Goal: Task Accomplishment & Management: Use online tool/utility

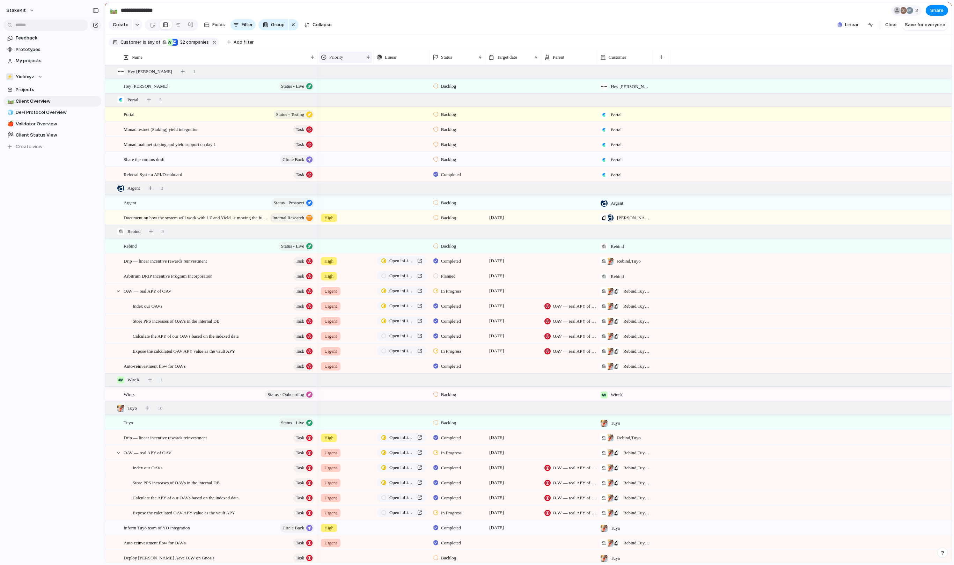
click at [343, 57] on span "Priority" at bounding box center [336, 57] width 14 height 7
click at [360, 78] on li "Modify" at bounding box center [353, 74] width 64 height 11
click at [258, 38] on div "Customer is any of Rebind WireX Zerion Tuyo oneBalance Trust Wallet Crossmint O…" at bounding box center [183, 42] width 149 height 13
click at [254, 42] on span "Add filter" at bounding box center [244, 42] width 20 height 6
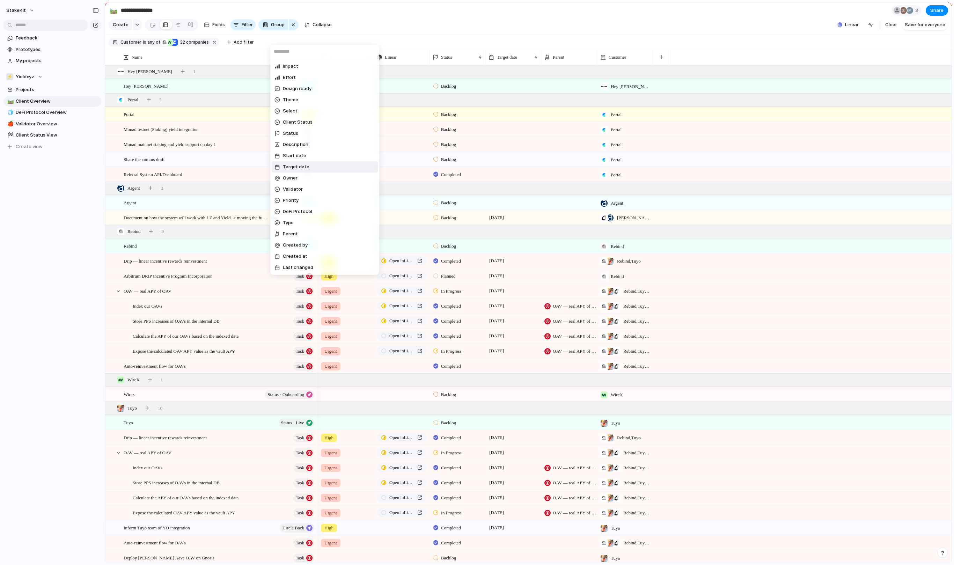
scroll to position [16, 0]
click at [323, 203] on li "Priority" at bounding box center [325, 200] width 106 height 11
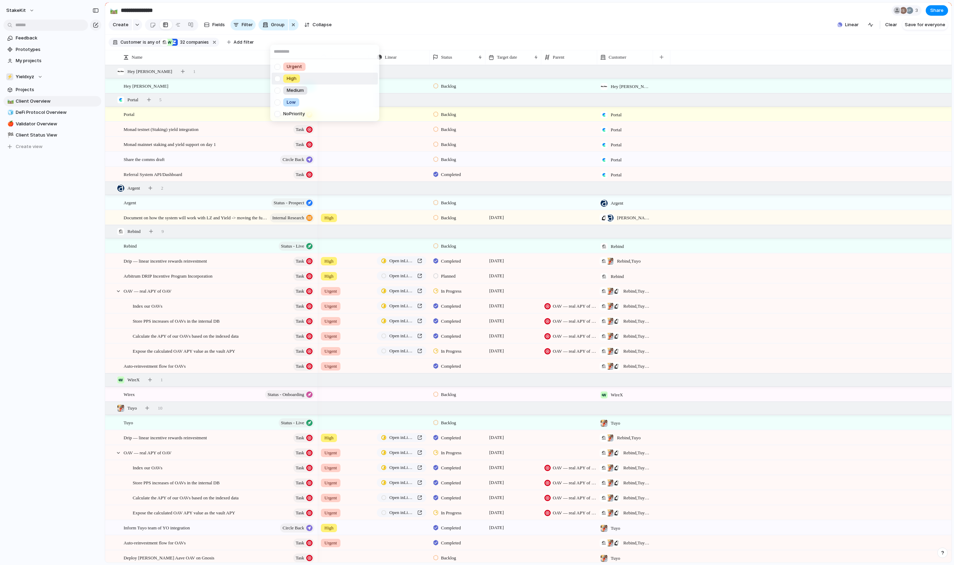
click at [295, 73] on li "High" at bounding box center [325, 79] width 106 height 12
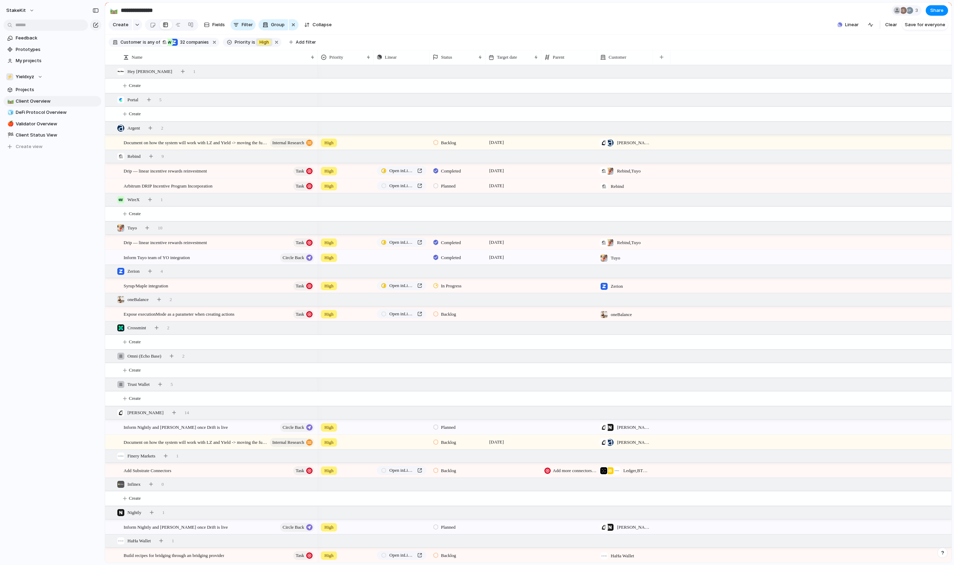
click at [269, 45] on span "High" at bounding box center [263, 42] width 9 height 6
click at [307, 71] on div at bounding box center [307, 70] width 12 height 12
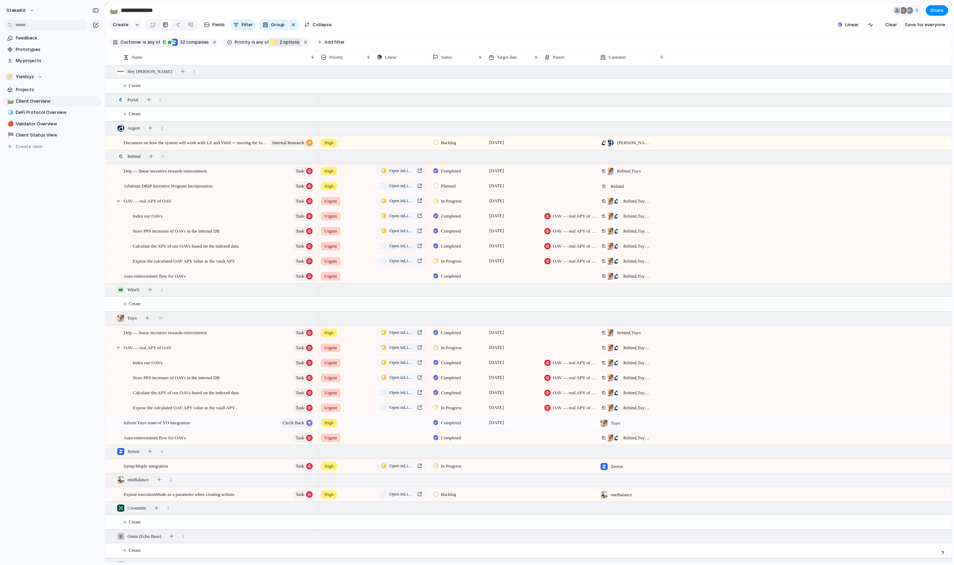
click at [461, 27] on div "Urgent High Medium Low No Priority" at bounding box center [477, 282] width 954 height 565
click at [340, 56] on span "Priority" at bounding box center [336, 57] width 14 height 7
click at [301, 46] on div "Modify Hide Sort ascending Sort descending" at bounding box center [477, 282] width 954 height 565
click at [300, 44] on div "High Urgent 2 options" at bounding box center [284, 42] width 30 height 6
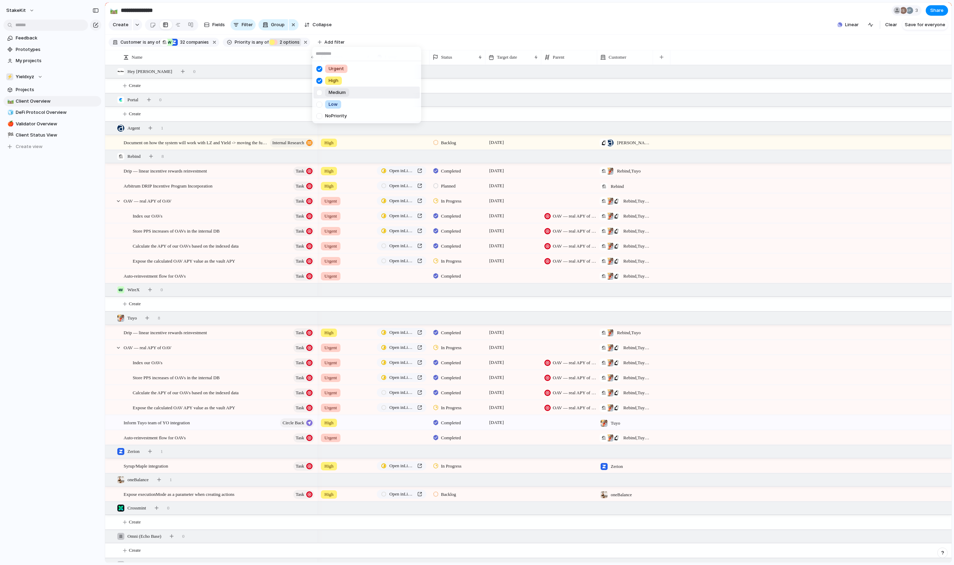
click at [321, 96] on div at bounding box center [319, 93] width 12 height 12
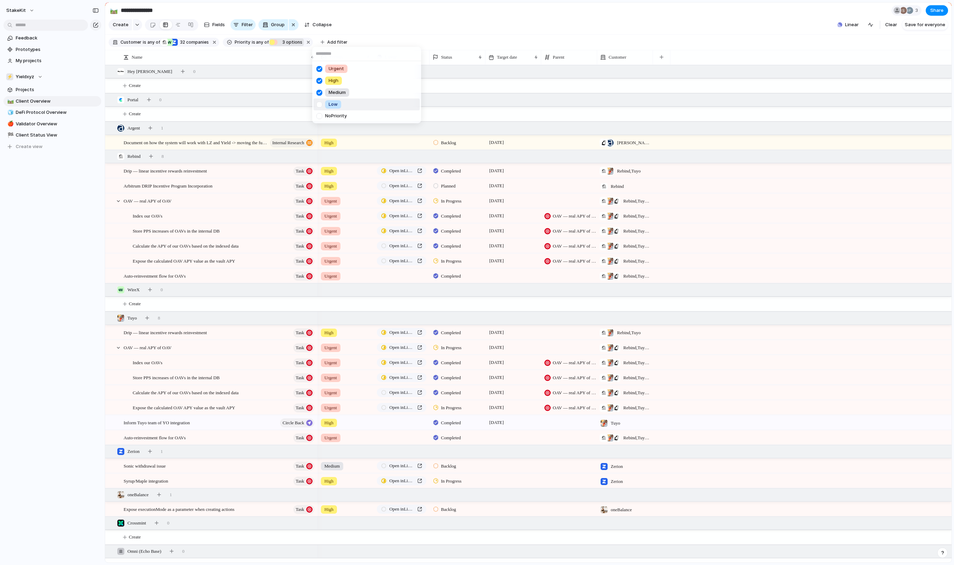
click at [322, 104] on div at bounding box center [319, 104] width 12 height 12
click at [323, 118] on div at bounding box center [319, 116] width 12 height 12
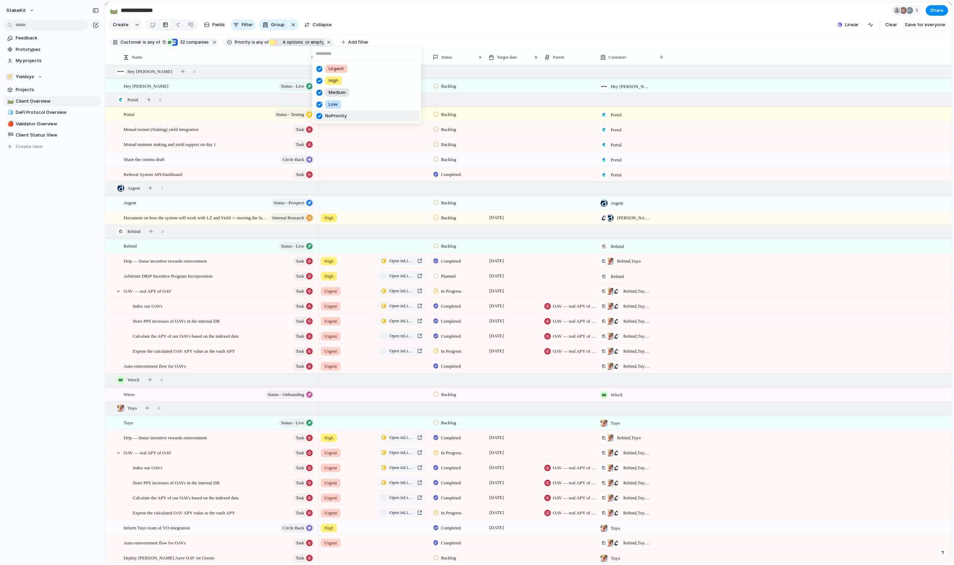
click at [321, 113] on div at bounding box center [319, 116] width 12 height 12
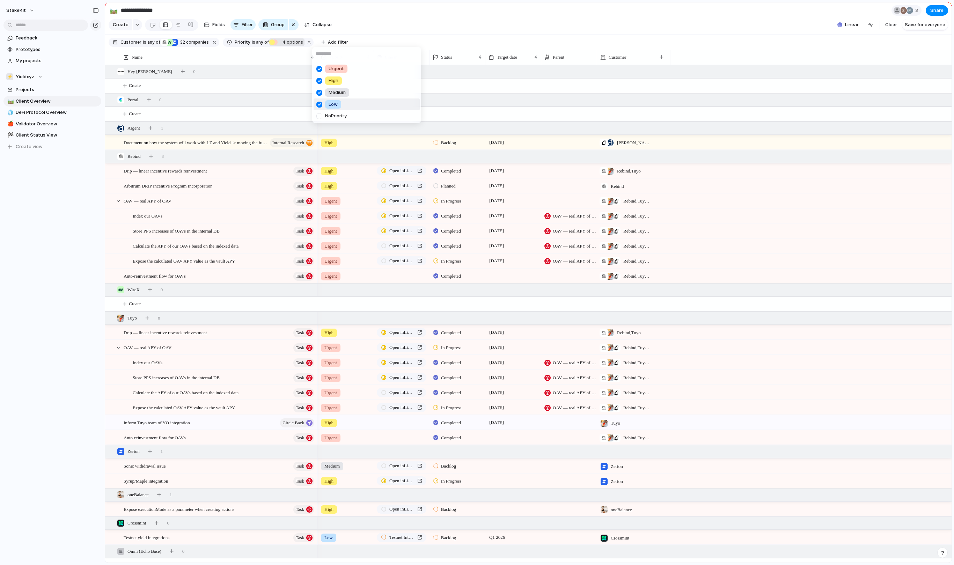
click at [321, 116] on div at bounding box center [319, 116] width 12 height 12
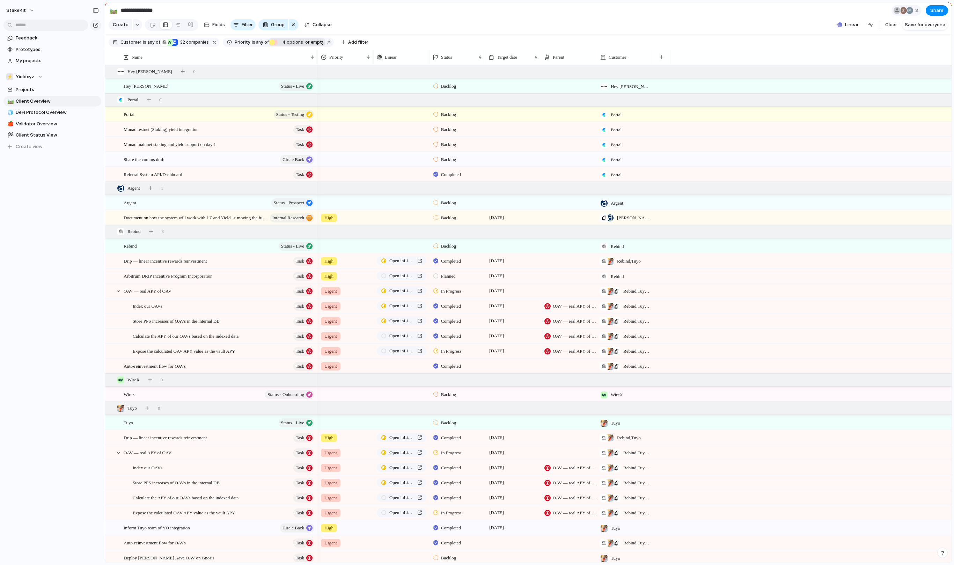
click at [325, 194] on div "Urgent High Medium Low No Priority" at bounding box center [477, 282] width 954 height 565
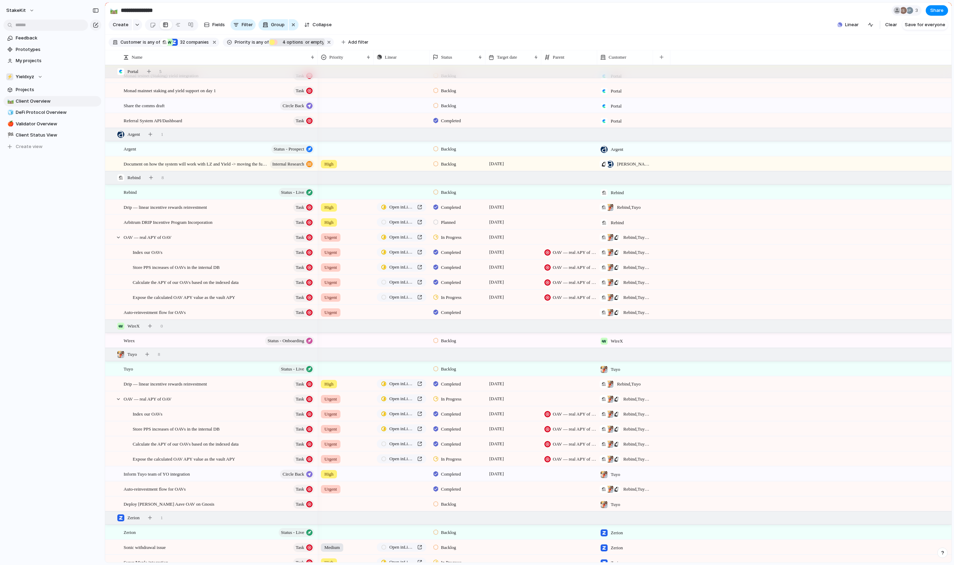
scroll to position [65, 0]
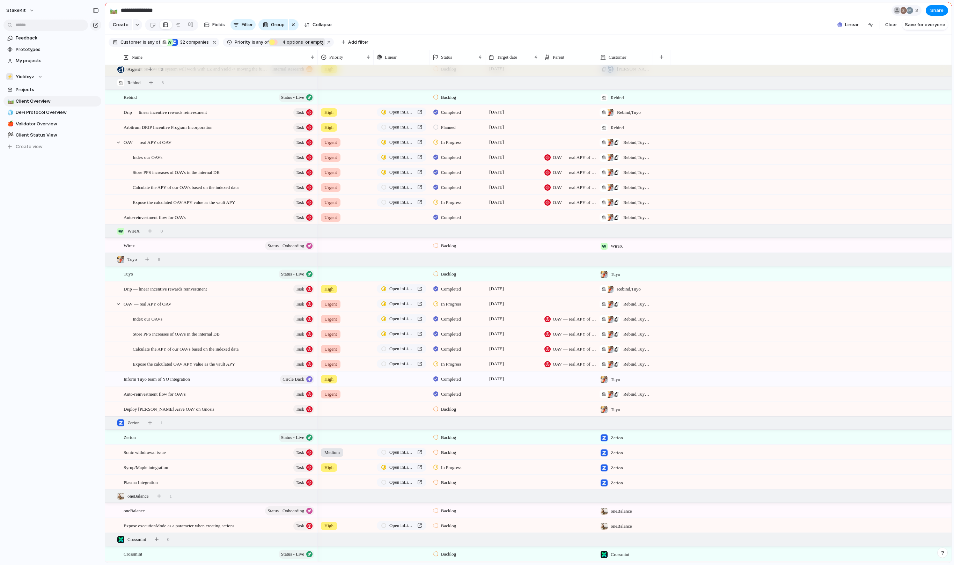
click at [328, 485] on div at bounding box center [345, 481] width 55 height 12
click at [331, 527] on span "High" at bounding box center [331, 524] width 10 height 7
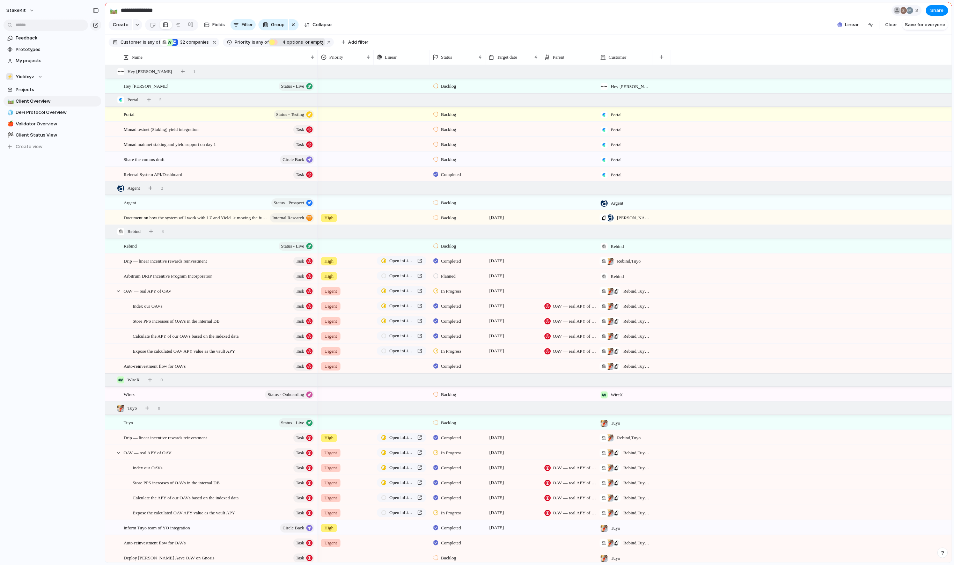
click at [303, 45] on span "4 options" at bounding box center [291, 42] width 23 height 6
click at [346, 122] on div at bounding box center [346, 119] width 12 height 12
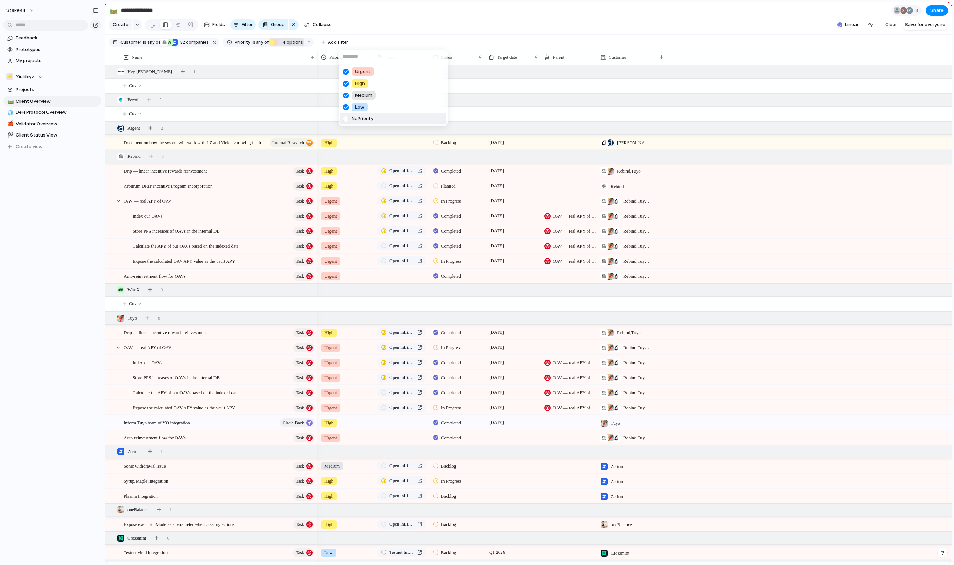
click at [348, 121] on div at bounding box center [346, 119] width 12 height 12
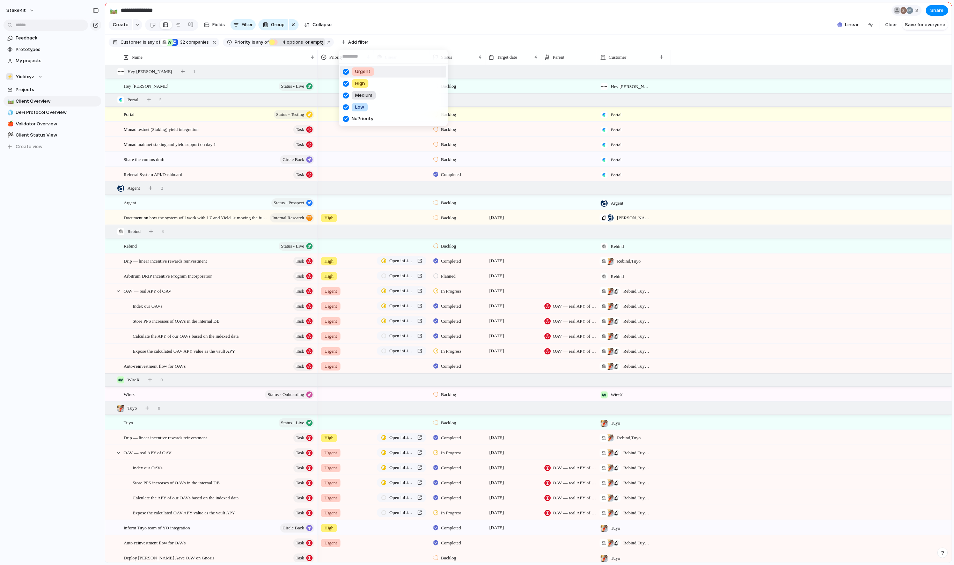
click at [509, 13] on div "Urgent High Medium Low No Priority" at bounding box center [477, 282] width 954 height 565
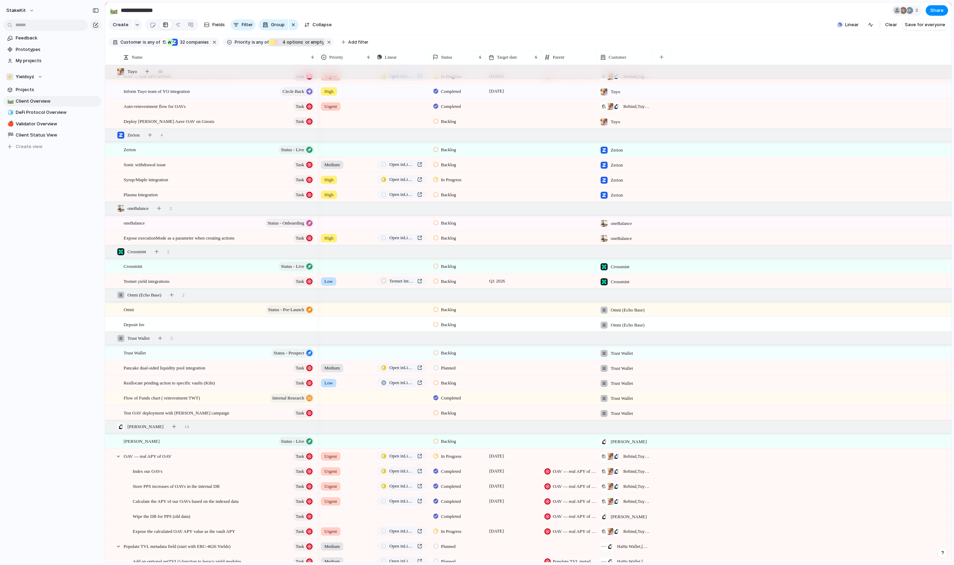
click at [434, 371] on div at bounding box center [435, 368] width 5 height 6
click at [460, 426] on span "In Progress" at bounding box center [453, 422] width 24 height 7
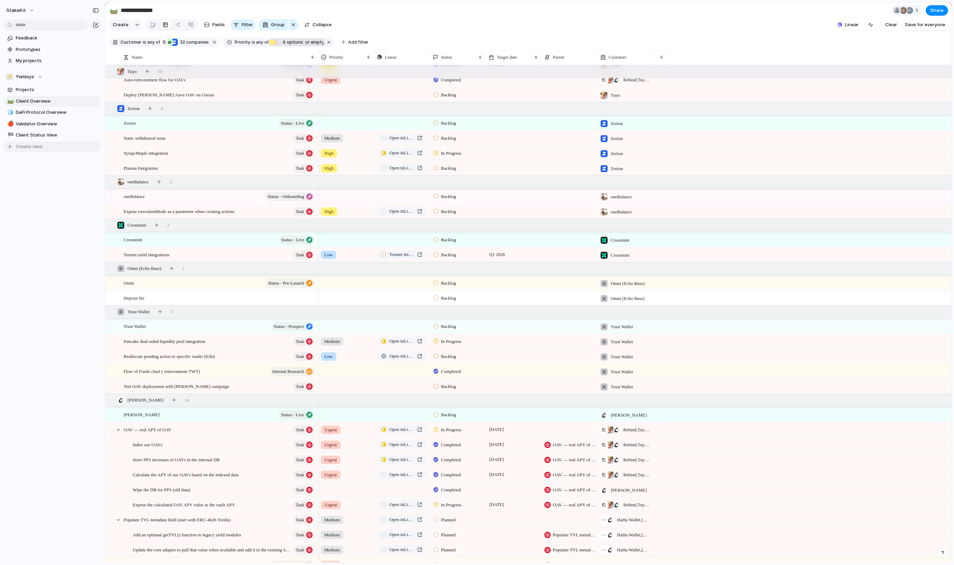
click at [65, 147] on button "Create view" at bounding box center [52, 146] width 98 height 10
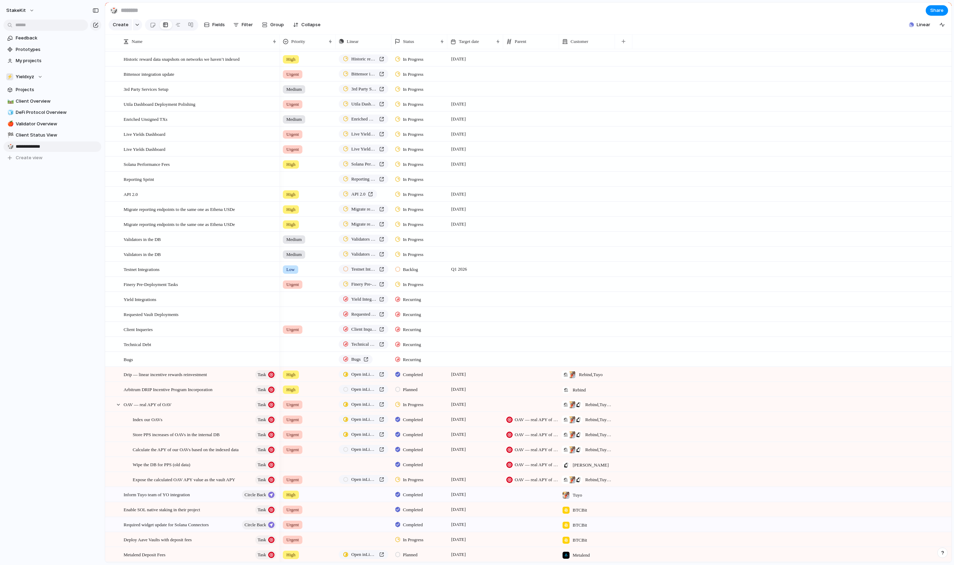
type input "**********"
click at [52, 184] on div "**********" at bounding box center [52, 110] width 105 height 220
click at [48, 137] on span "Client Status View" at bounding box center [57, 135] width 83 height 7
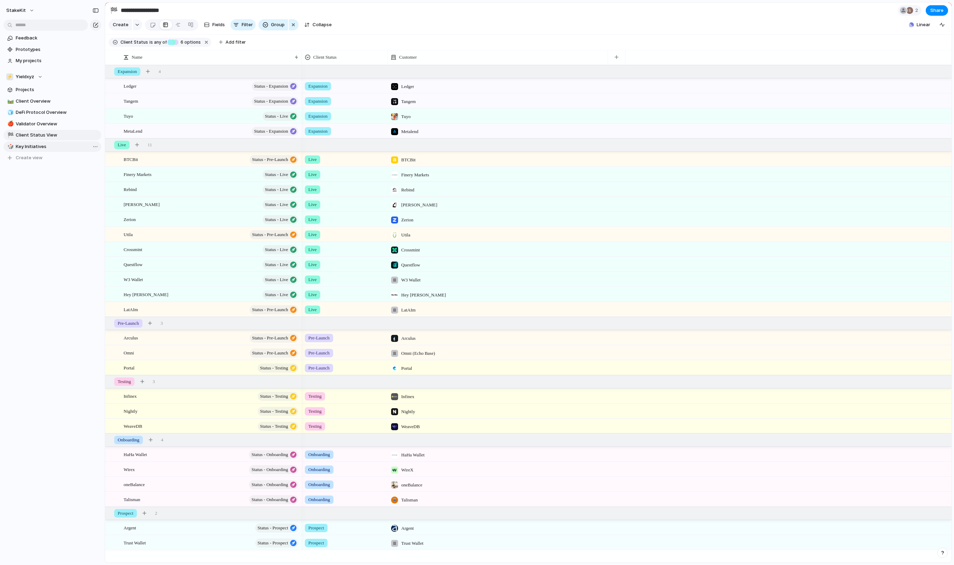
click at [48, 143] on span "Key Initiatives" at bounding box center [57, 146] width 83 height 7
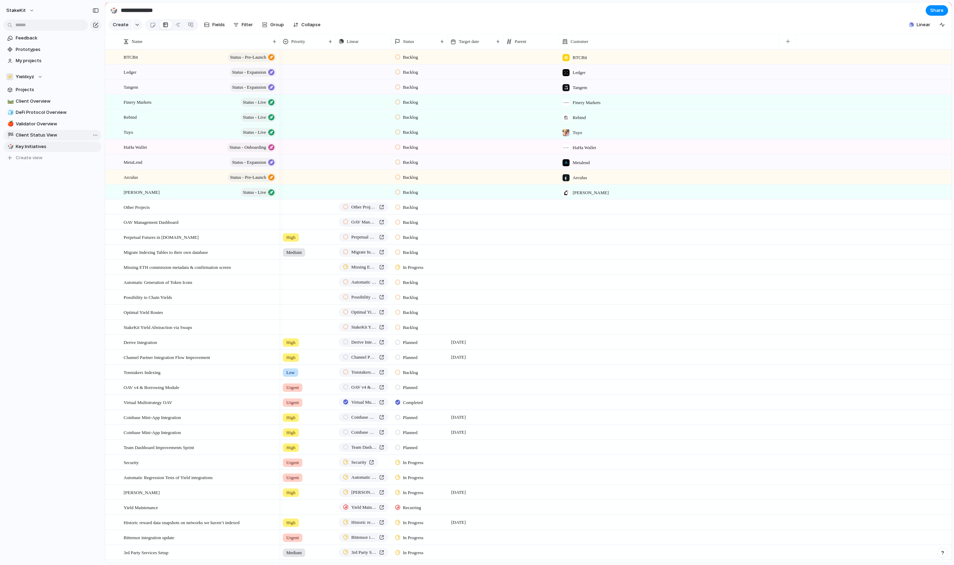
click at [60, 133] on span "Client Status View" at bounding box center [57, 135] width 83 height 7
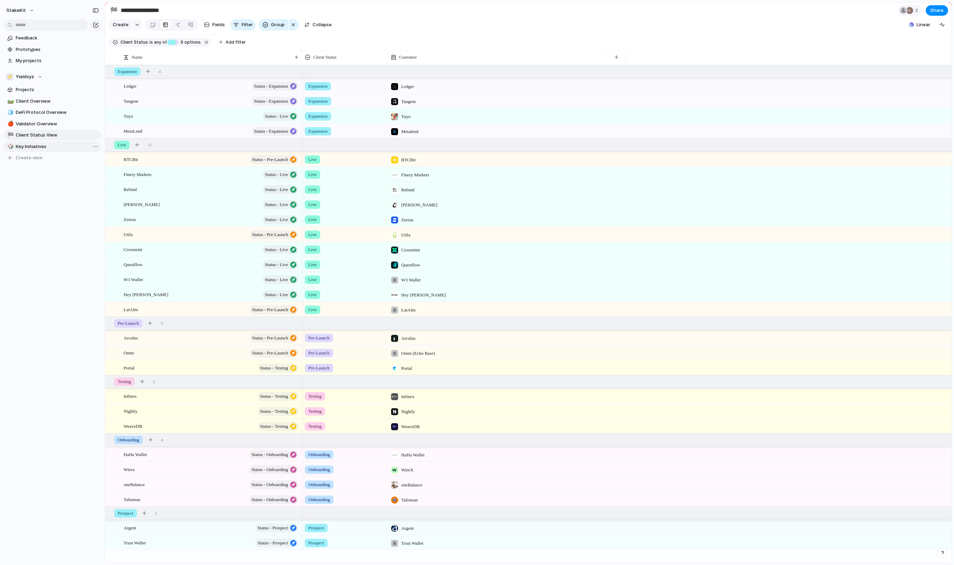
click at [57, 142] on link "🎲 Key Initiatives" at bounding box center [52, 146] width 98 height 10
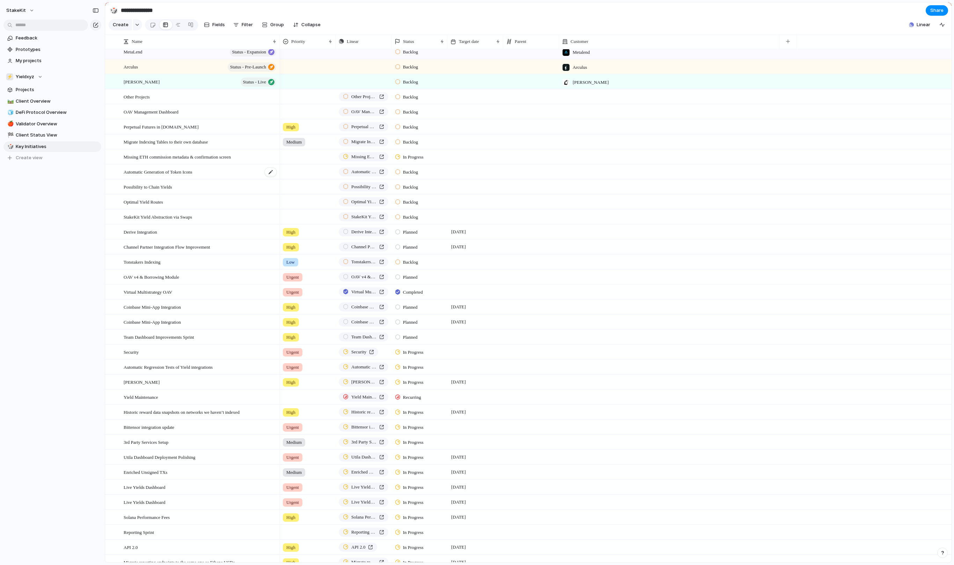
scroll to position [119, 0]
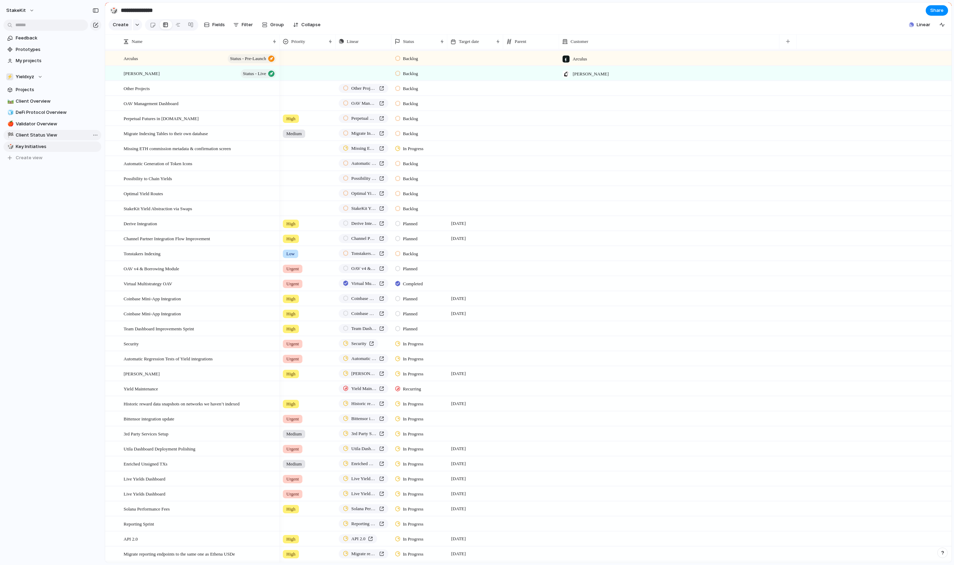
click at [61, 133] on span "Client Status View" at bounding box center [57, 135] width 83 height 7
type input "**********"
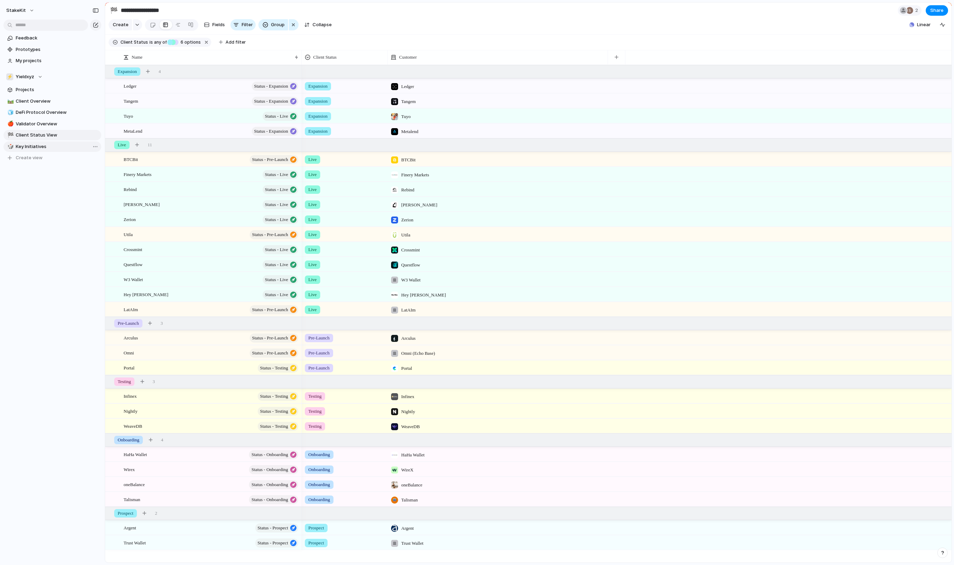
click at [65, 144] on span "Key Initiatives" at bounding box center [57, 146] width 83 height 7
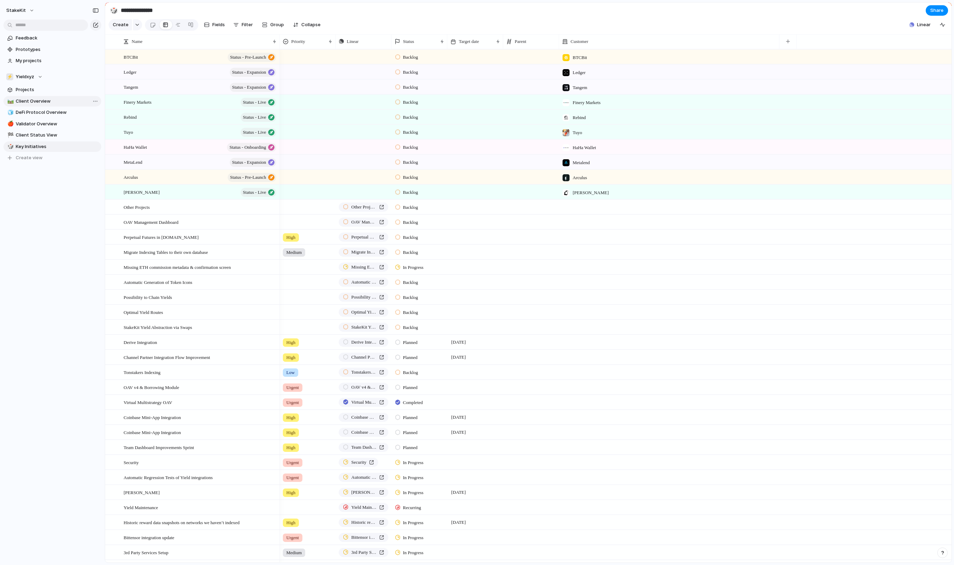
click at [56, 101] on span "Client Overview" at bounding box center [57, 101] width 83 height 7
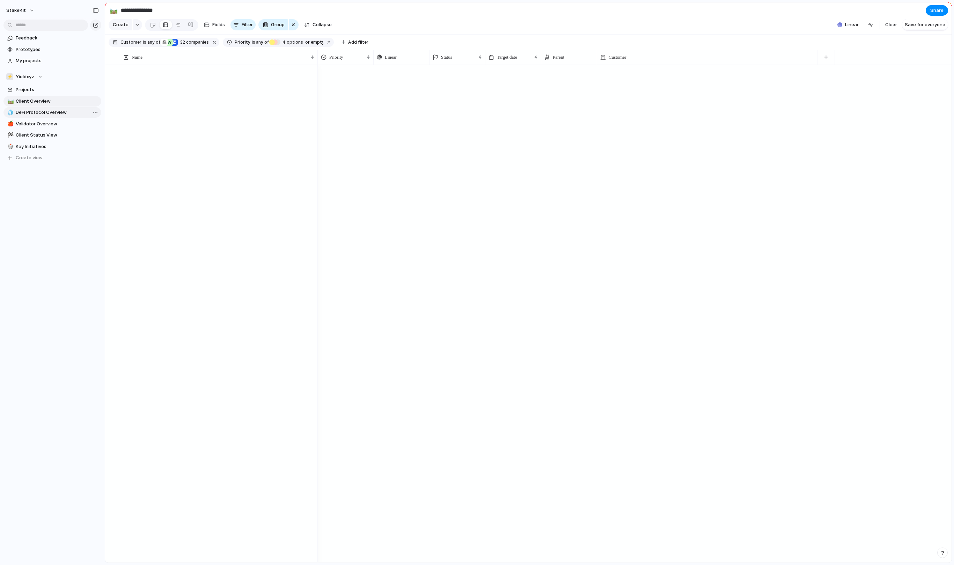
type input "**********"
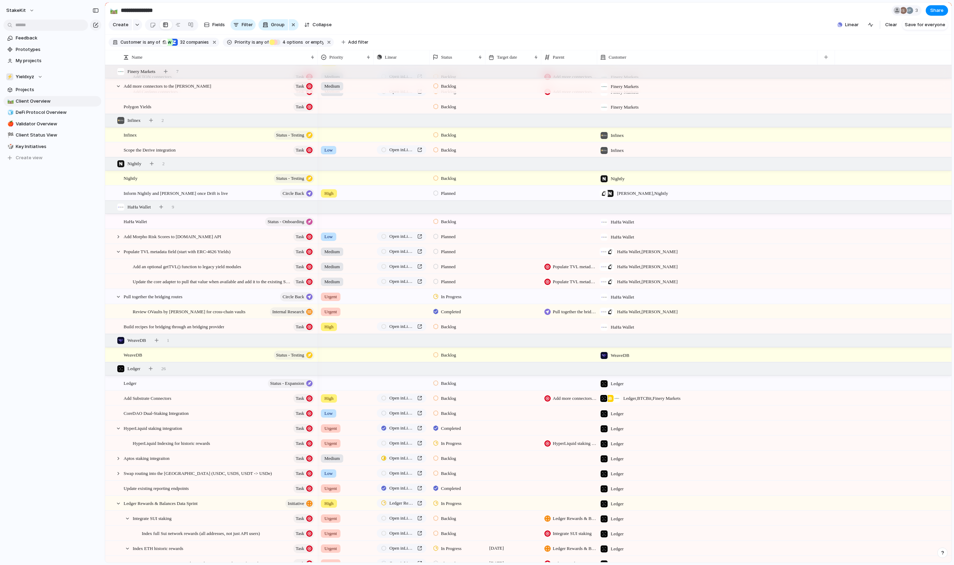
click at [525, 129] on div at bounding box center [513, 134] width 56 height 14
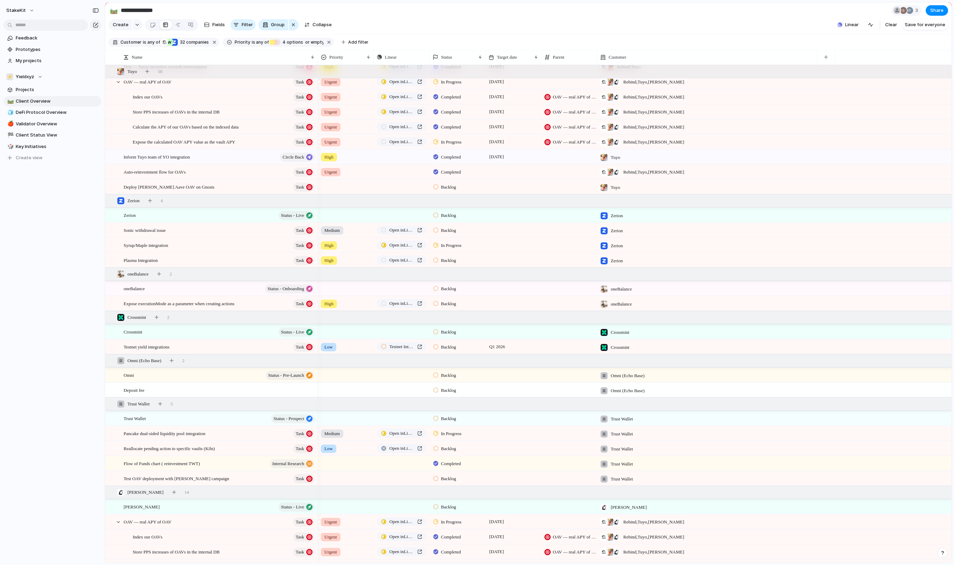
scroll to position [343, 0]
